Goal: Information Seeking & Learning: Learn about a topic

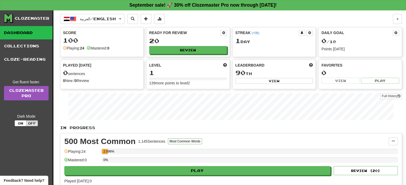
click at [236, 23] on div "العربية / English Español / English Streak: 0 Review: 0 Points today: 0 Françai…" at bounding box center [226, 19] width 333 height 10
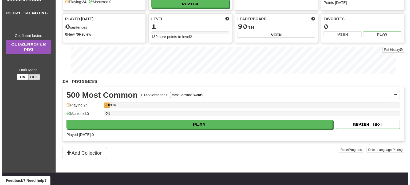
scroll to position [46, 0]
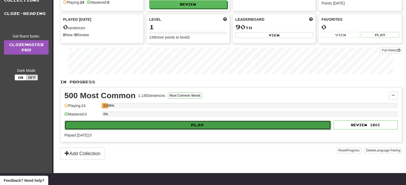
click at [167, 124] on button "Play" at bounding box center [198, 125] width 266 height 9
select select "**"
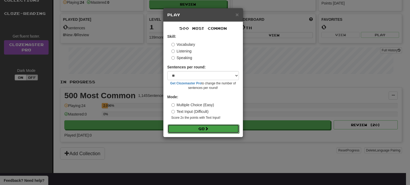
click at [193, 129] on button "Go" at bounding box center [204, 129] width 72 height 9
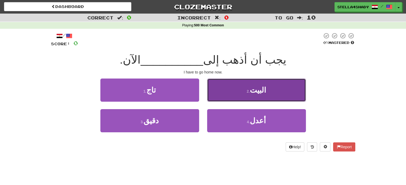
click at [243, 92] on button "2 . [GEOGRAPHIC_DATA]" at bounding box center [256, 90] width 99 height 23
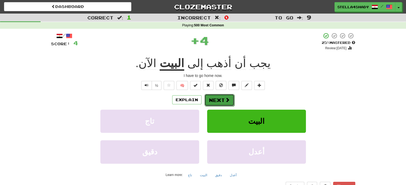
click at [230, 96] on button "Next" at bounding box center [219, 100] width 30 height 12
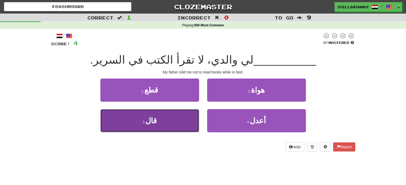
click at [183, 121] on button "3 . قال" at bounding box center [149, 120] width 99 height 23
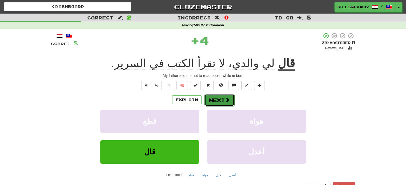
click at [211, 98] on button "Next" at bounding box center [219, 100] width 30 height 12
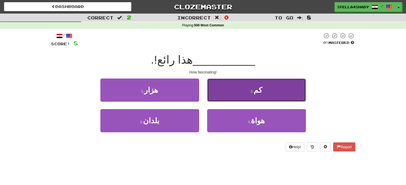
click at [216, 87] on button "2 . كم" at bounding box center [256, 90] width 99 height 23
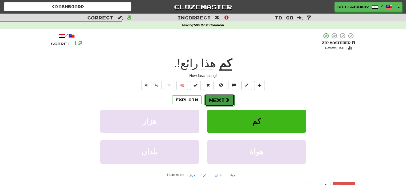
click at [220, 101] on button "Next" at bounding box center [219, 100] width 30 height 12
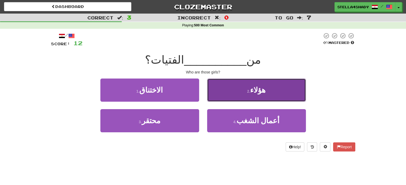
click at [226, 96] on button "2 . هؤلاء" at bounding box center [256, 90] width 99 height 23
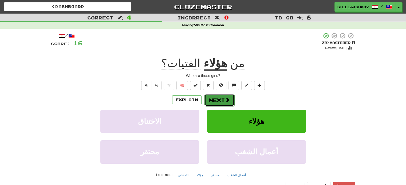
click at [225, 97] on button "Next" at bounding box center [219, 100] width 30 height 12
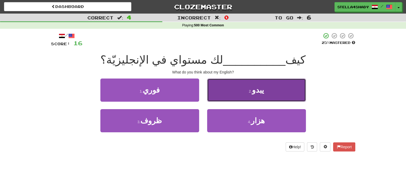
click at [254, 85] on button "2 . يبدو" at bounding box center [256, 90] width 99 height 23
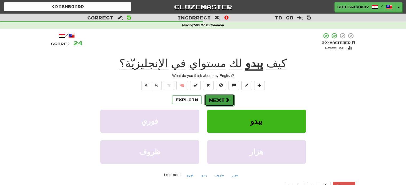
click at [228, 95] on button "Next" at bounding box center [219, 100] width 30 height 12
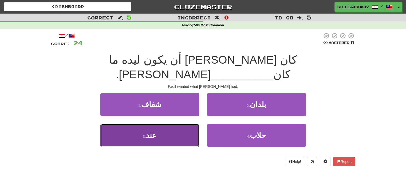
click at [175, 124] on button "3 . عند" at bounding box center [149, 135] width 99 height 23
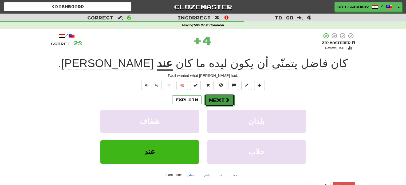
click at [220, 99] on button "Next" at bounding box center [219, 100] width 30 height 12
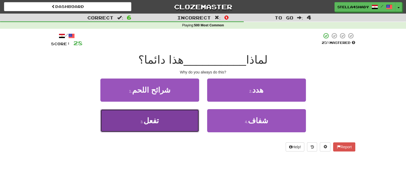
click at [186, 118] on button "3 . تفعل" at bounding box center [149, 120] width 99 height 23
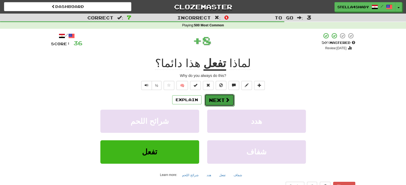
click at [226, 98] on span at bounding box center [227, 100] width 5 height 5
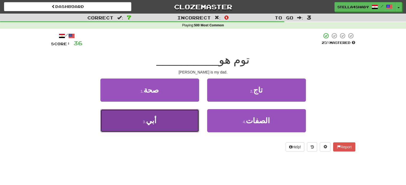
click at [177, 114] on button "3 . أبي" at bounding box center [149, 120] width 99 height 23
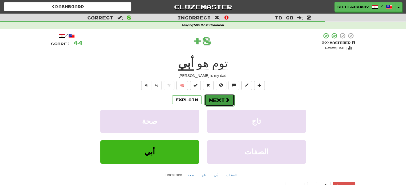
click at [226, 98] on span at bounding box center [227, 100] width 5 height 5
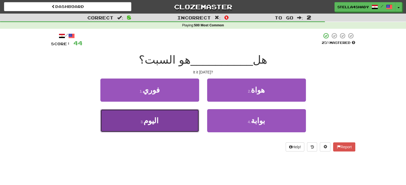
click at [176, 128] on button "3 . [DATE]" at bounding box center [149, 120] width 99 height 23
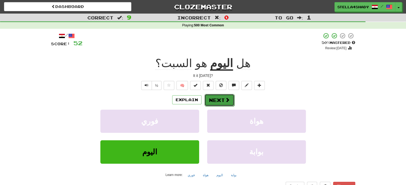
click at [217, 102] on button "Next" at bounding box center [219, 100] width 30 height 12
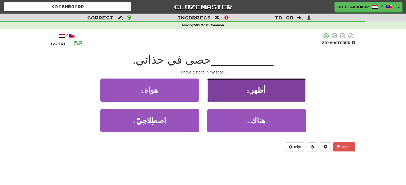
click at [229, 88] on button "2 . أظهر" at bounding box center [256, 90] width 99 height 23
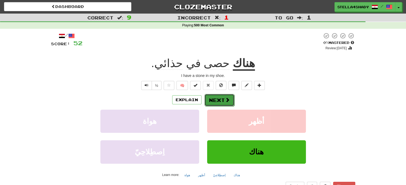
click at [212, 100] on button "Next" at bounding box center [219, 100] width 30 height 12
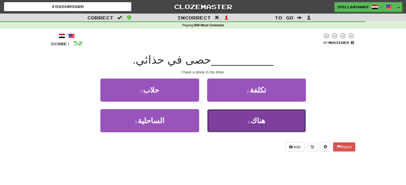
click at [212, 115] on button "4 . هناك" at bounding box center [256, 120] width 99 height 23
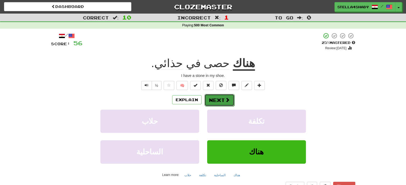
click at [231, 97] on button "Next" at bounding box center [219, 100] width 30 height 12
